Goal: Task Accomplishment & Management: Manage account settings

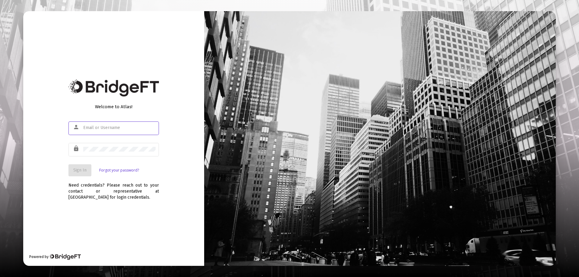
type input "[EMAIL_ADDRESS][DOMAIN_NAME]"
click at [77, 168] on span "Sign In" at bounding box center [79, 170] width 13 height 5
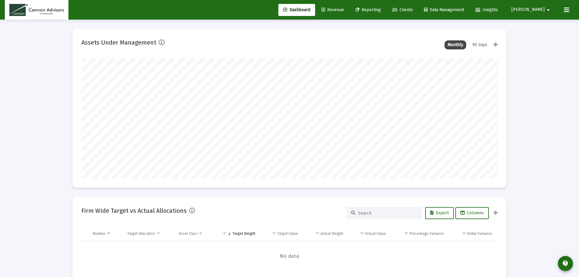
type input "[DATE]"
click at [413, 9] on link "Clients" at bounding box center [398, 10] width 30 height 12
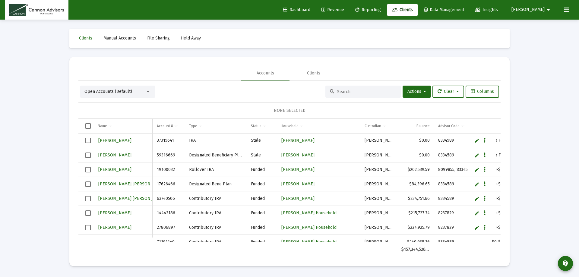
click at [352, 90] on input at bounding box center [366, 91] width 59 height 5
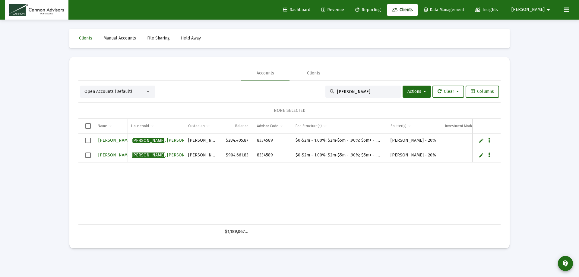
scroll to position [0, 92]
type input "[PERSON_NAME]"
drag, startPoint x: 294, startPoint y: 142, endPoint x: 379, endPoint y: 142, distance: 85.6
click at [379, 142] on td "$0-$2m - 1.00%; $2m-$5m - .90%; $5m+ - .80%" at bounding box center [337, 141] width 95 height 14
copy td "$0-$2m - 1.00%; $2m-$5m - .90%; $5m+ - .80%"
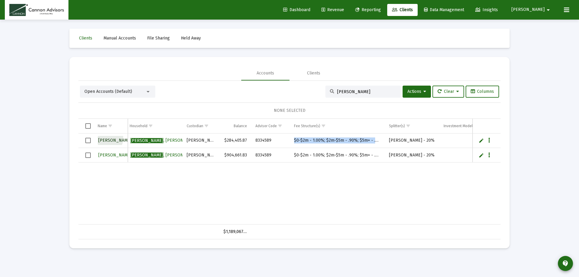
click at [131, 139] on span "[PERSON_NAME]" at bounding box center [147, 140] width 33 height 5
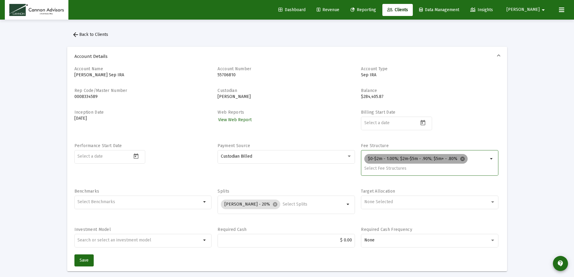
click at [460, 159] on mat-icon "cancel" at bounding box center [462, 158] width 5 height 5
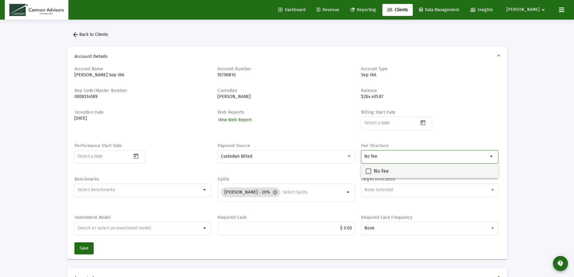
type input "No fee"
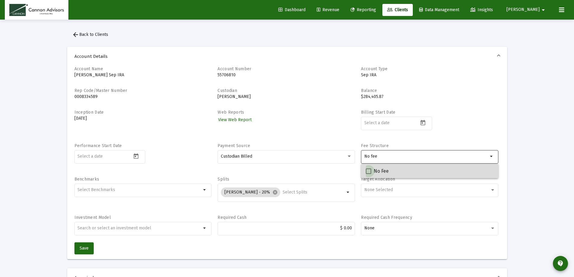
click at [367, 170] on span at bounding box center [368, 170] width 5 height 5
click at [368, 174] on input "No Fee" at bounding box center [368, 174] width 0 height 0
checkbox input "true"
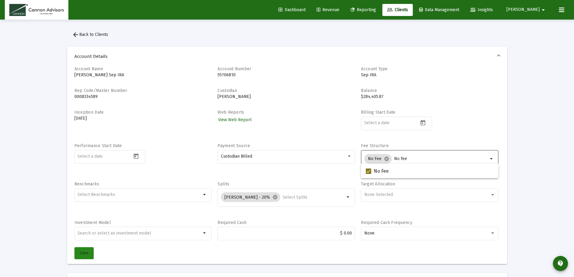
click at [87, 254] on span "Save" at bounding box center [84, 252] width 9 height 5
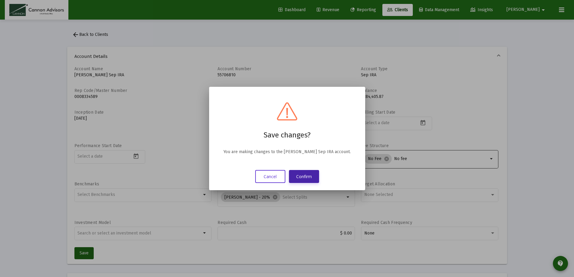
click at [305, 178] on button "Confirm" at bounding box center [304, 176] width 30 height 13
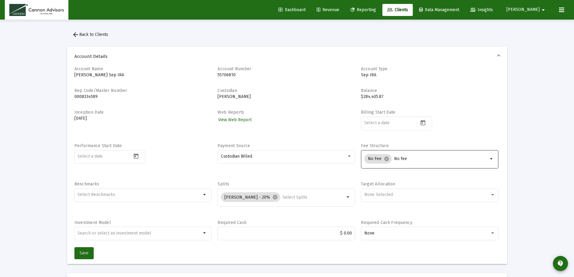
click at [87, 250] on button "Save" at bounding box center [83, 253] width 19 height 12
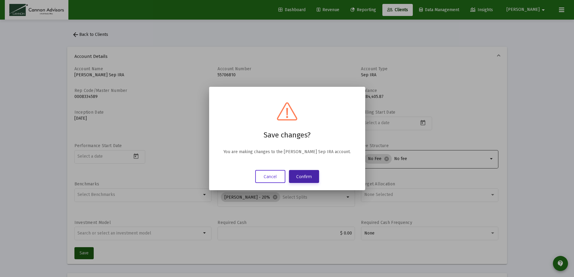
click at [308, 175] on button "Confirm" at bounding box center [304, 176] width 30 height 13
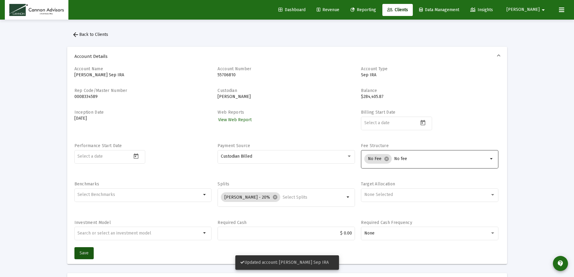
click at [102, 33] on span "arrow_back Back to Clients" at bounding box center [90, 34] width 36 height 5
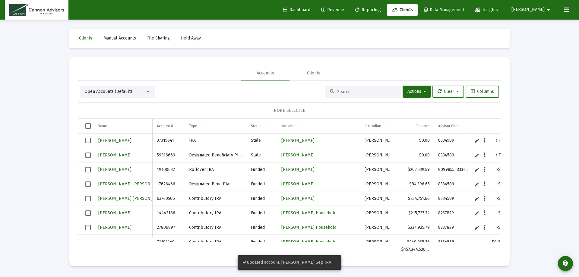
click at [342, 93] on input at bounding box center [366, 91] width 59 height 5
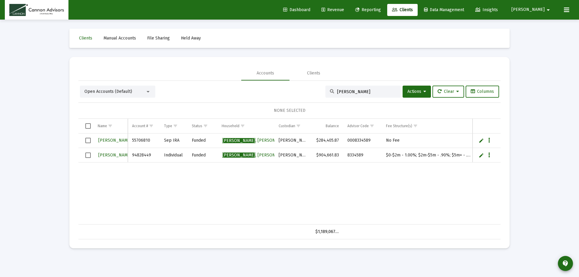
type input "[PERSON_NAME]"
click at [107, 156] on span "[PERSON_NAME]" at bounding box center [131, 155] width 66 height 5
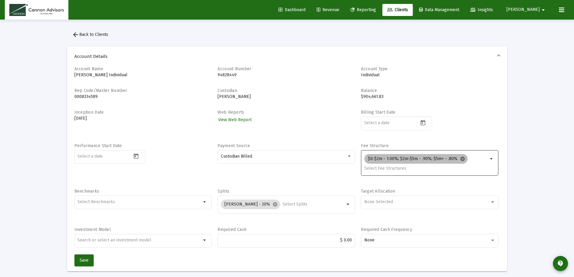
click at [460, 158] on mat-icon "cancel" at bounding box center [462, 158] width 5 height 5
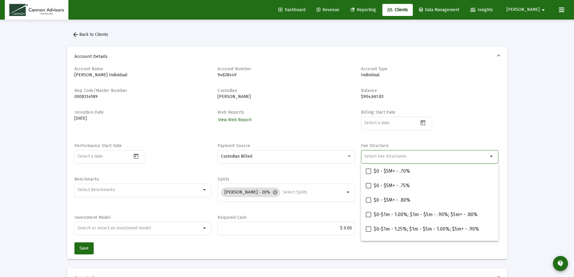
click at [409, 156] on input "Selection" at bounding box center [426, 156] width 124 height 5
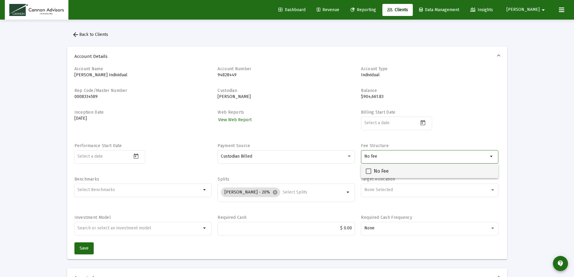
type input "No fee"
click at [368, 174] on span at bounding box center [368, 170] width 5 height 5
click at [368, 174] on input "No Fee" at bounding box center [368, 174] width 0 height 0
checkbox input "true"
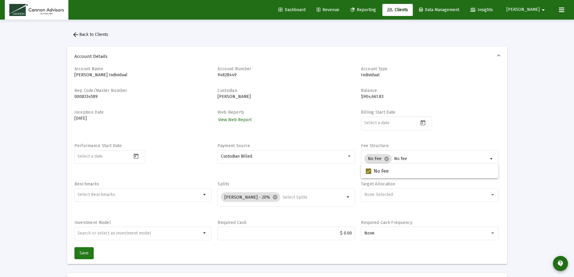
click at [81, 254] on span "Save" at bounding box center [84, 252] width 9 height 5
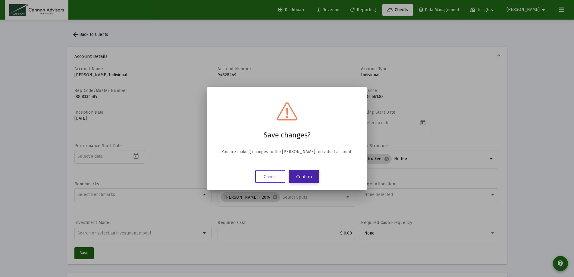
click at [302, 179] on button "Confirm" at bounding box center [304, 176] width 30 height 13
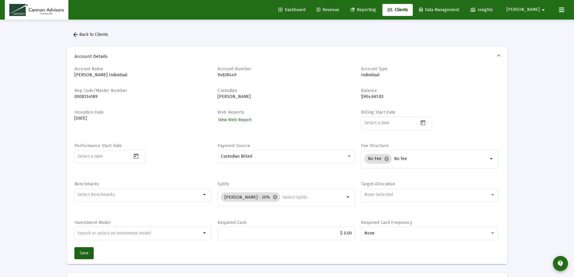
click at [408, 9] on span "Clients" at bounding box center [397, 9] width 21 height 5
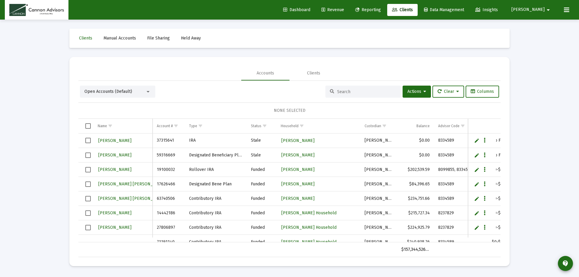
click at [351, 91] on input at bounding box center [366, 91] width 59 height 5
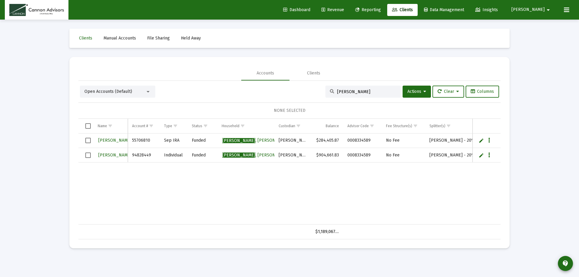
type input "[PERSON_NAME]"
click at [413, 10] on span "Clients" at bounding box center [402, 9] width 21 height 5
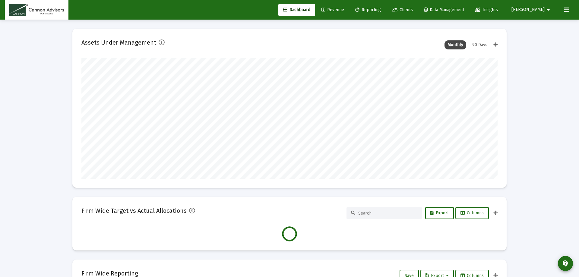
type input "[DATE]"
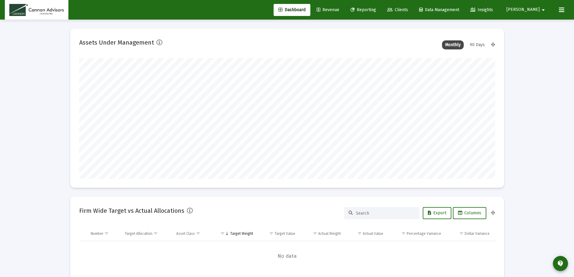
scroll to position [121, 194]
